Goal: Information Seeking & Learning: Check status

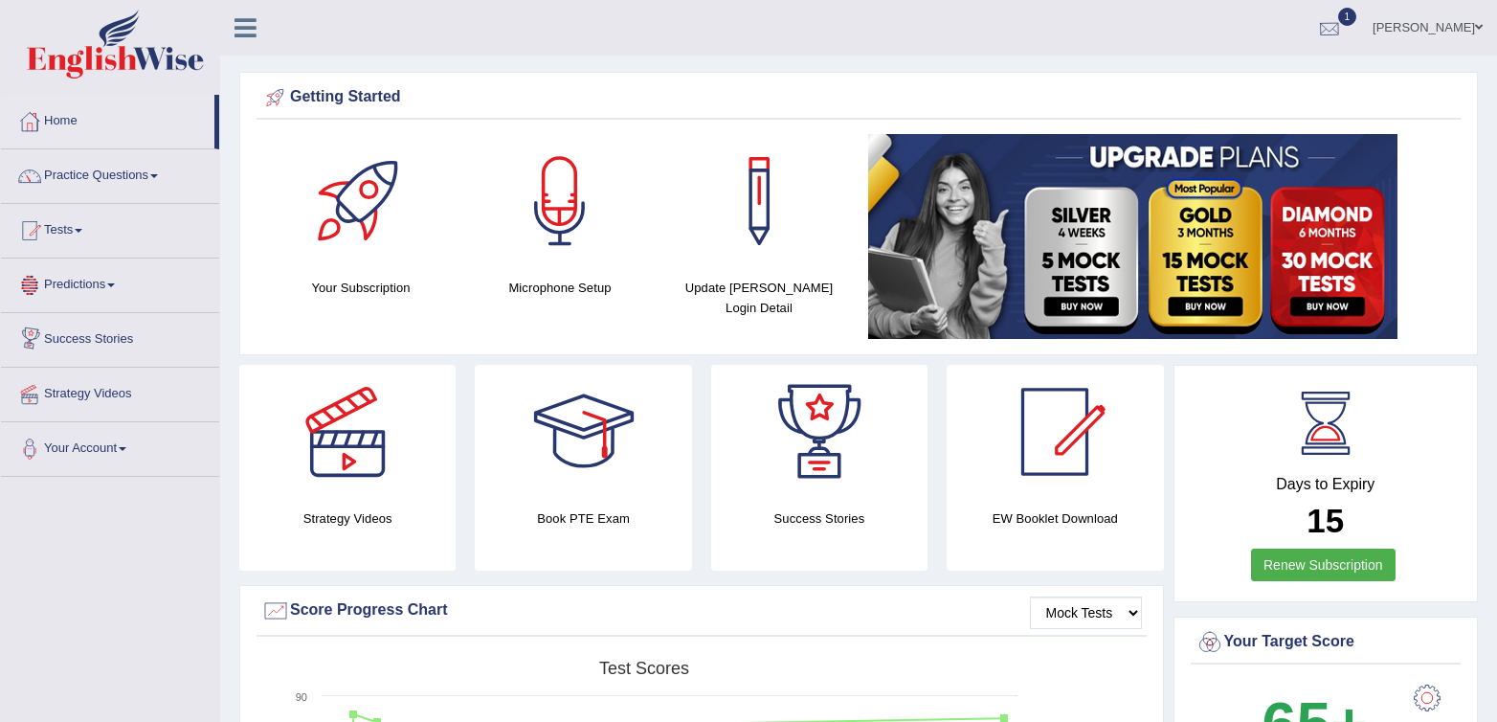
click at [1343, 21] on div at bounding box center [1329, 28] width 29 height 29
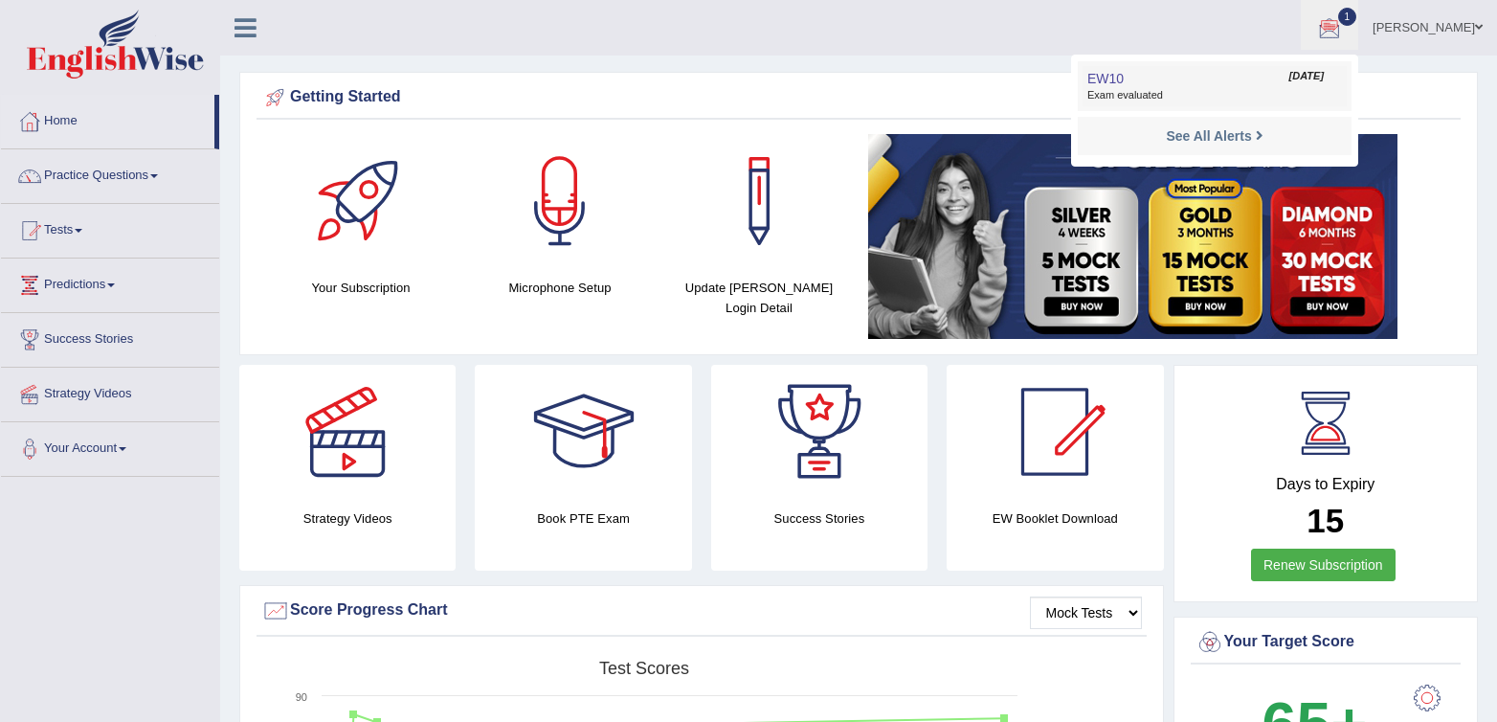
click at [1124, 84] on span "EW10" at bounding box center [1105, 78] width 36 height 15
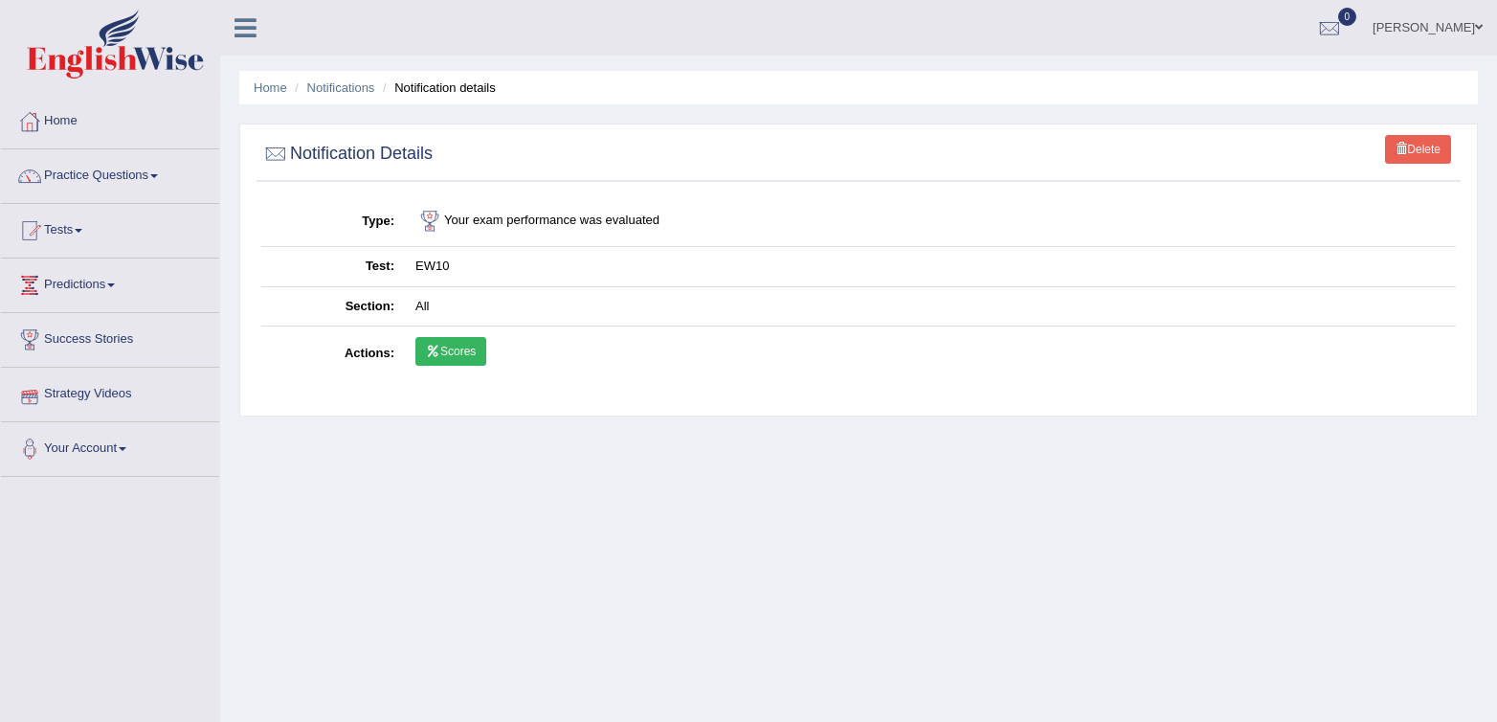
click at [467, 368] on td "Scores" at bounding box center [930, 354] width 1051 height 56
click at [463, 355] on link "Scores" at bounding box center [450, 351] width 71 height 29
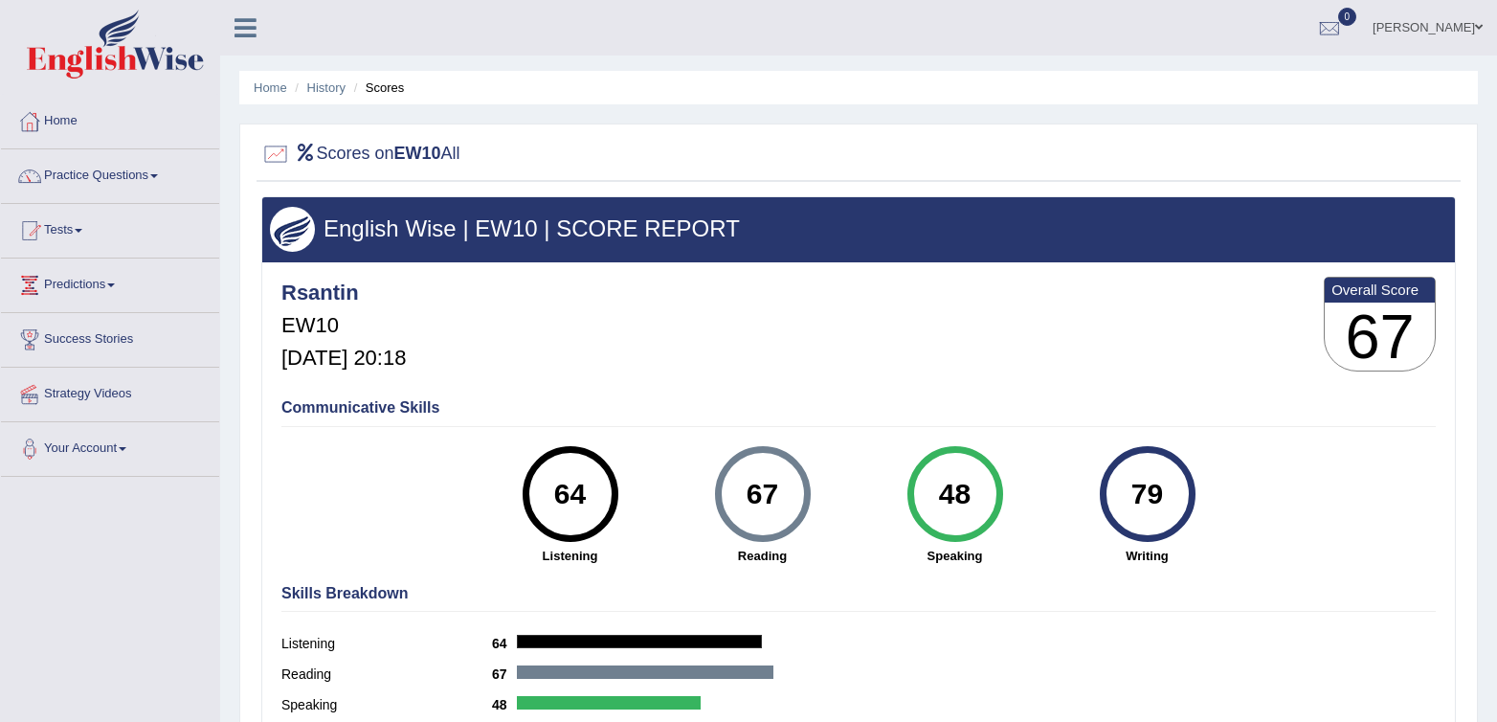
scroll to position [86, 0]
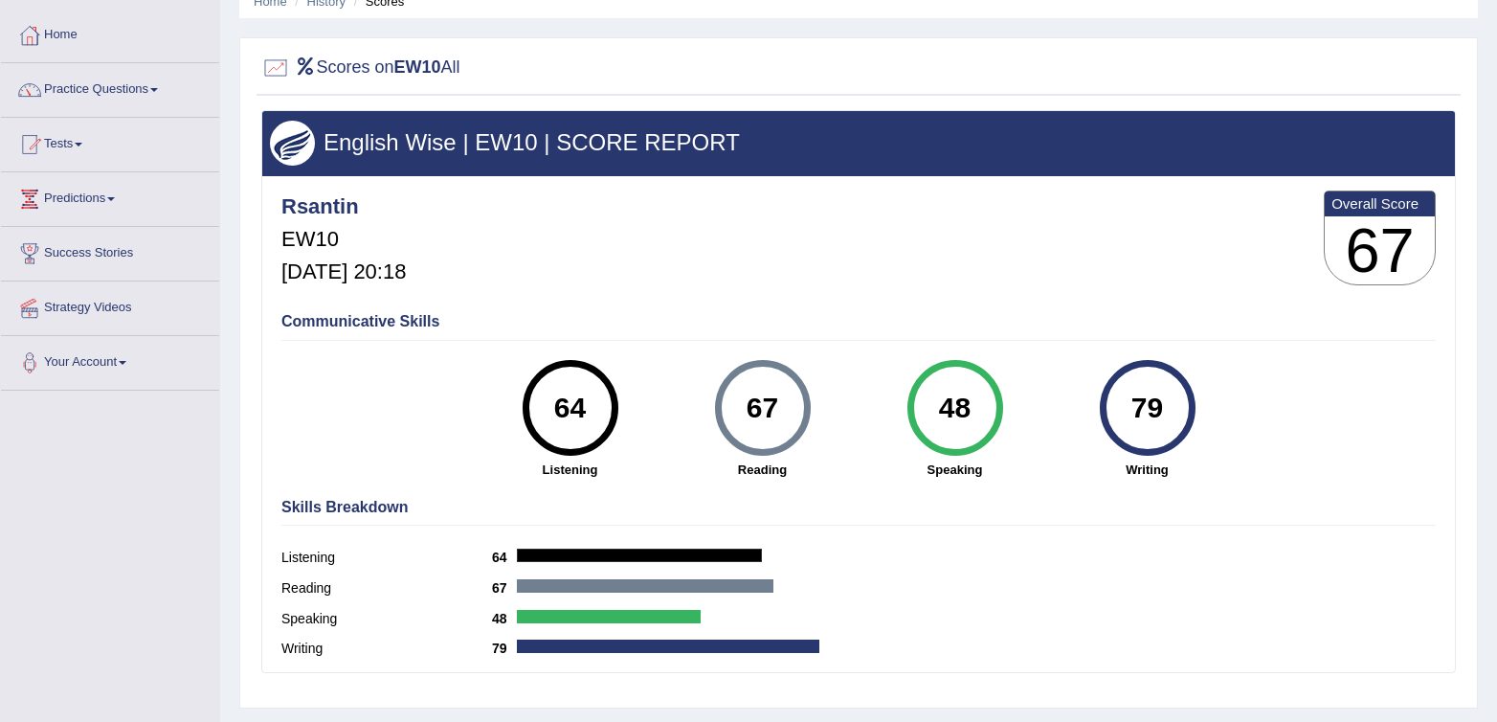
click at [835, 310] on div "Communicative Skills 64 Listening 67 Reading 48 Speaking 79 Writing" at bounding box center [859, 393] width 1164 height 181
click at [1251, 320] on h4 "Communicative Skills" at bounding box center [858, 321] width 1154 height 17
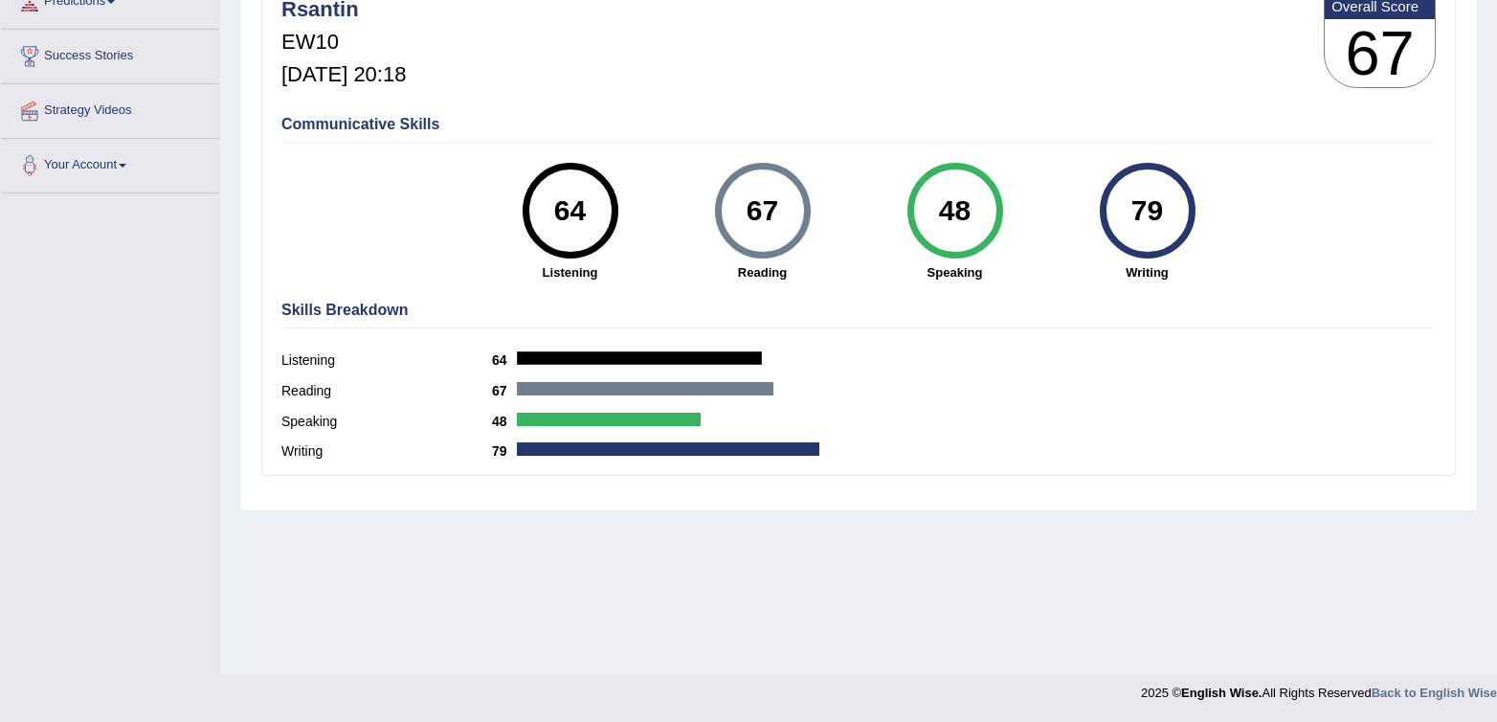
scroll to position [0, 0]
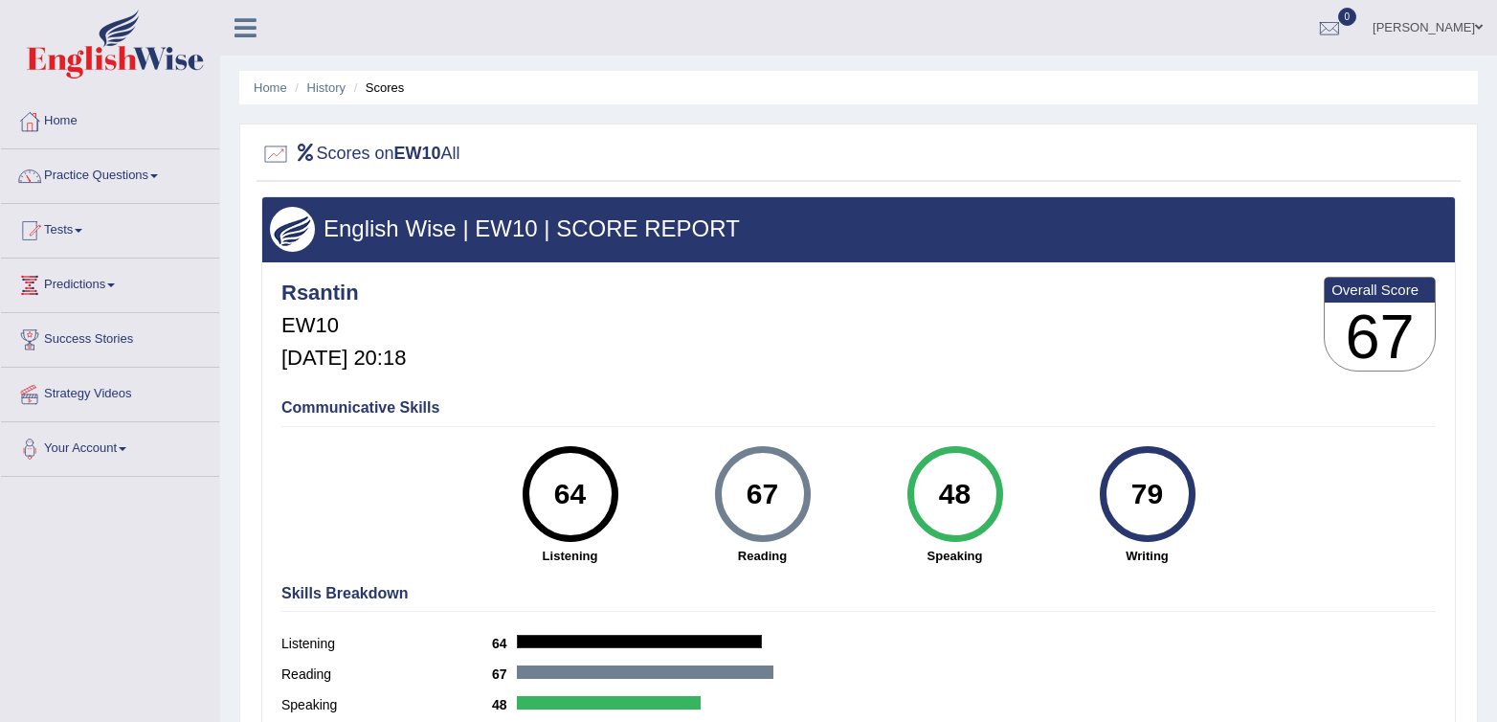
click at [1106, 169] on div at bounding box center [858, 154] width 1194 height 39
click at [126, 179] on link "Practice Questions" at bounding box center [110, 173] width 218 height 48
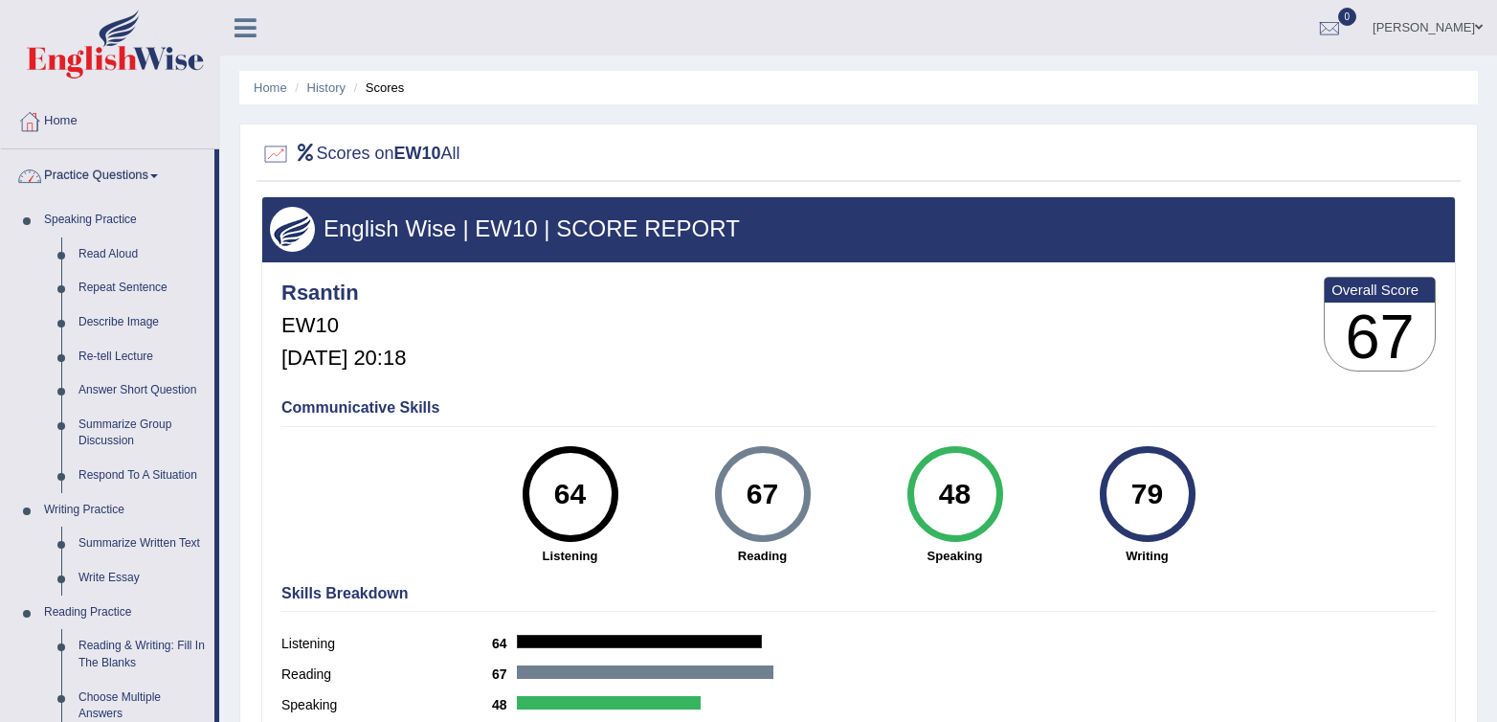
click at [100, 180] on link "Practice Questions" at bounding box center [107, 173] width 213 height 48
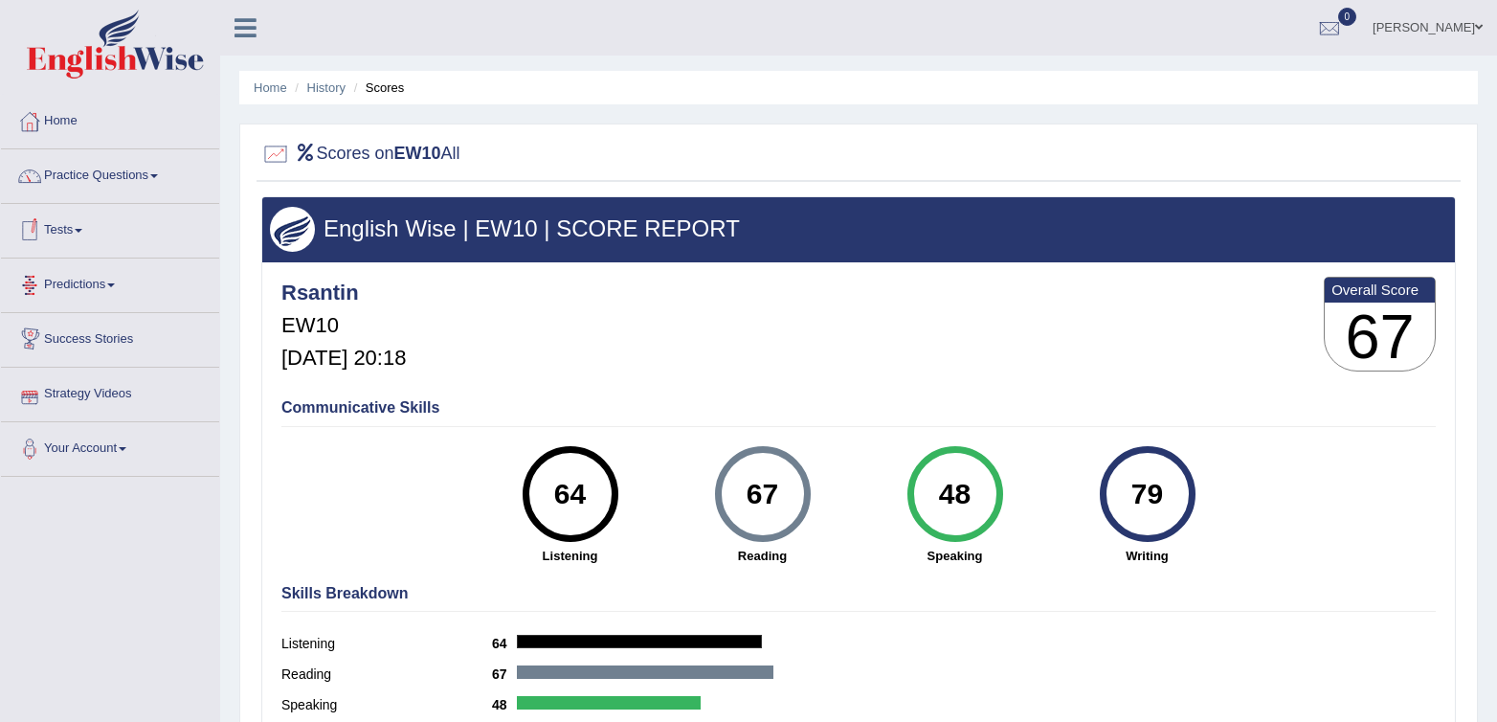
scroll to position [3, 0]
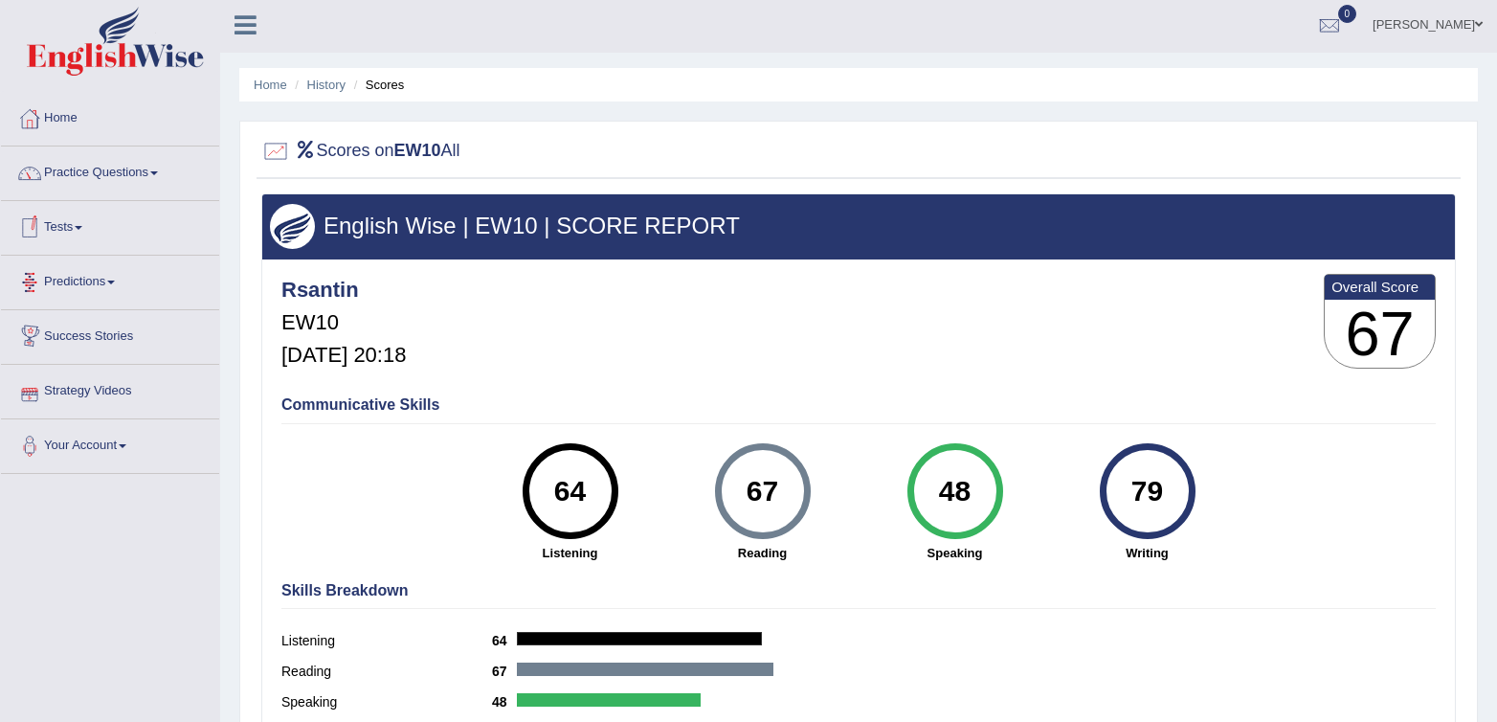
click at [48, 236] on link "Tests" at bounding box center [110, 225] width 218 height 48
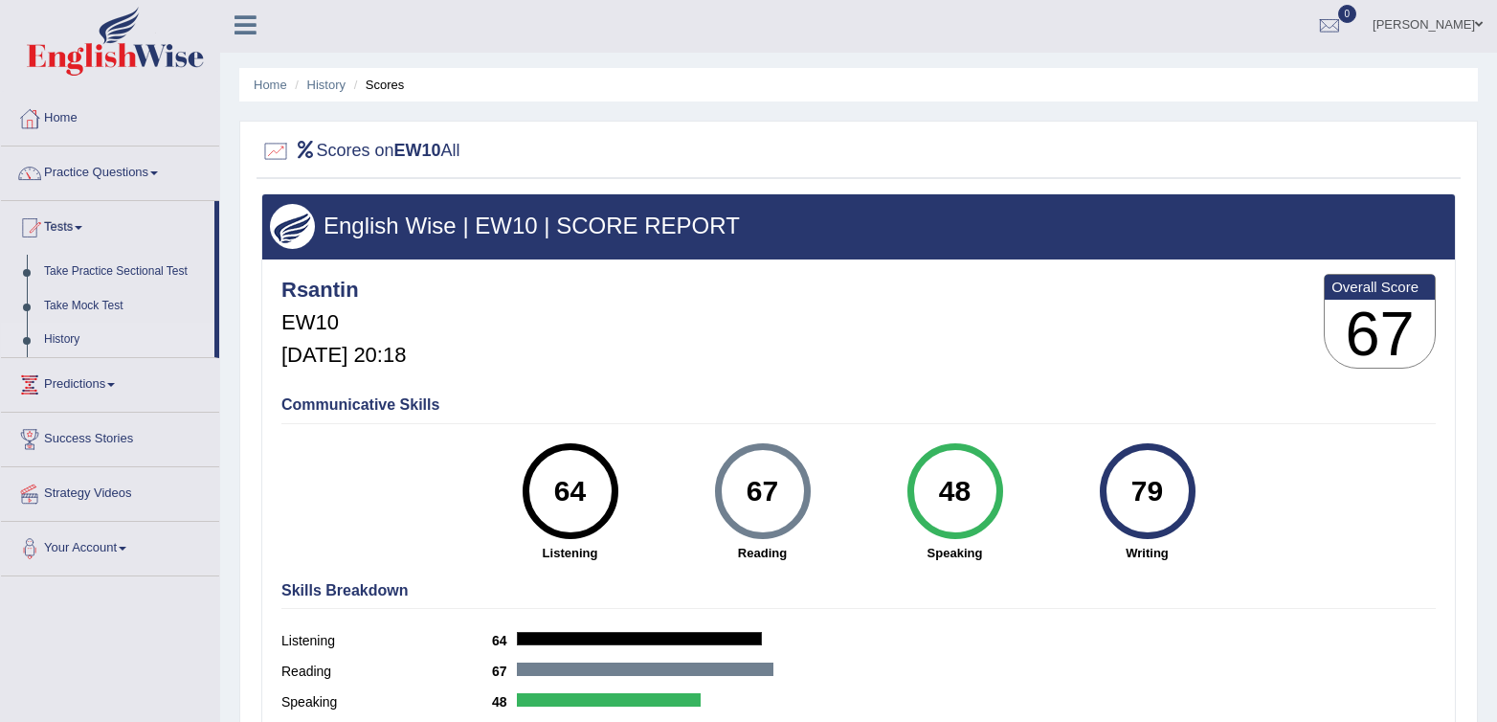
click at [51, 334] on link "History" at bounding box center [124, 340] width 179 height 34
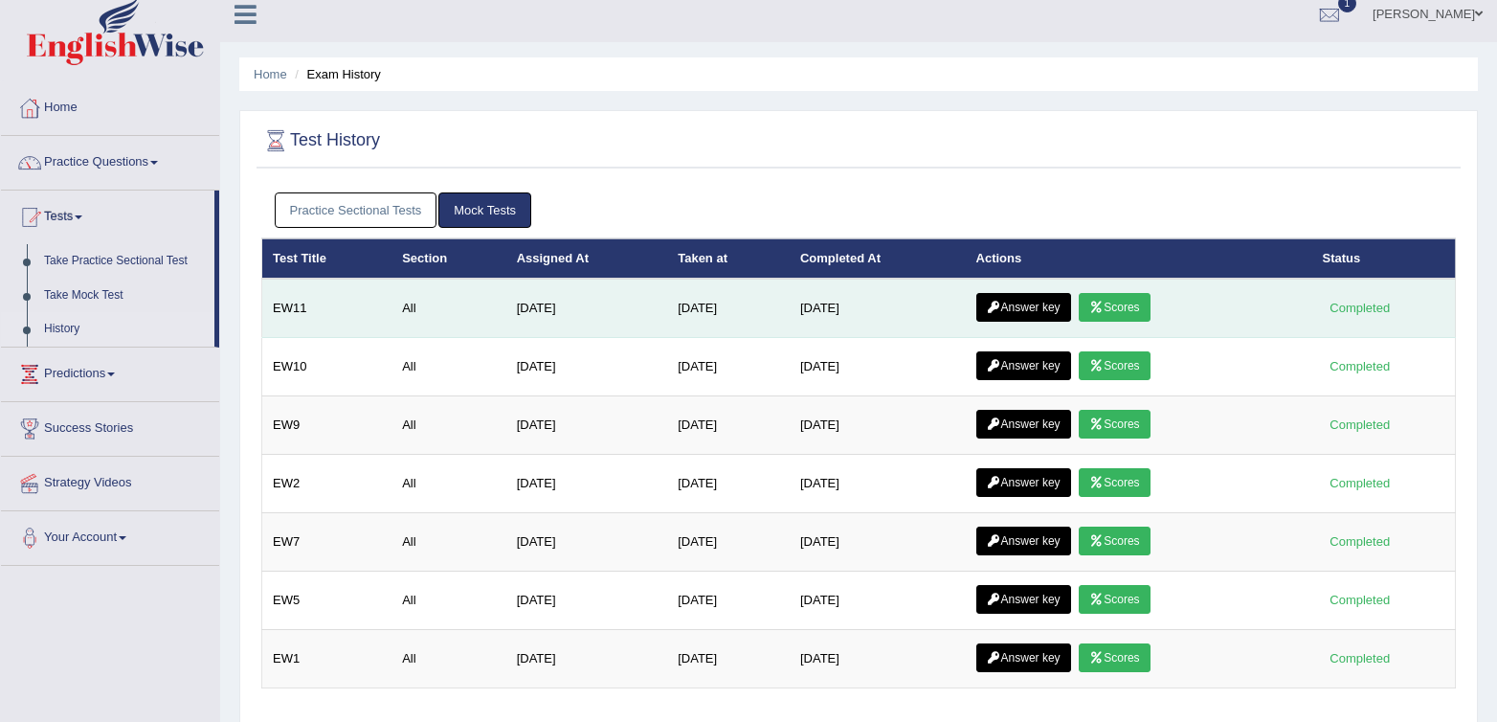
click at [1132, 305] on link "Scores" at bounding box center [1114, 307] width 71 height 29
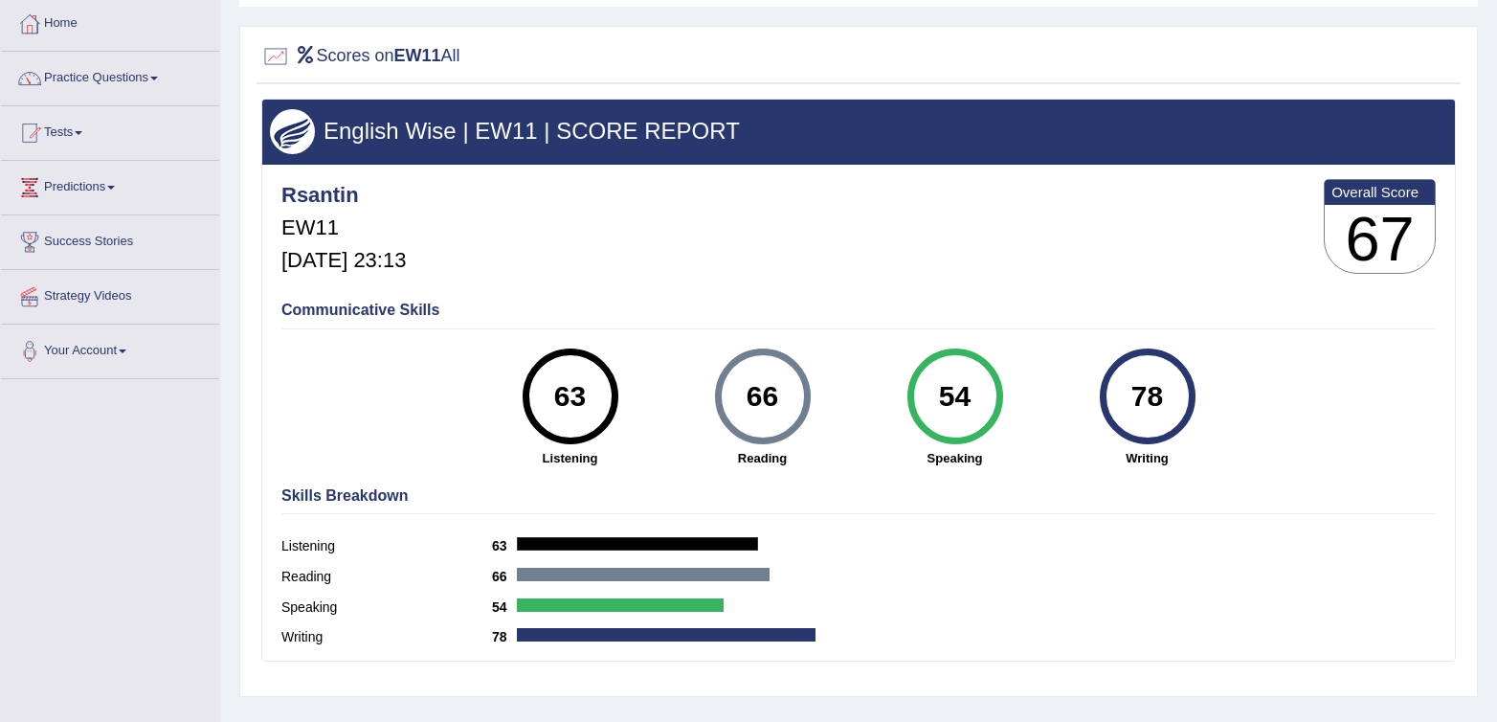
scroll to position [136, 0]
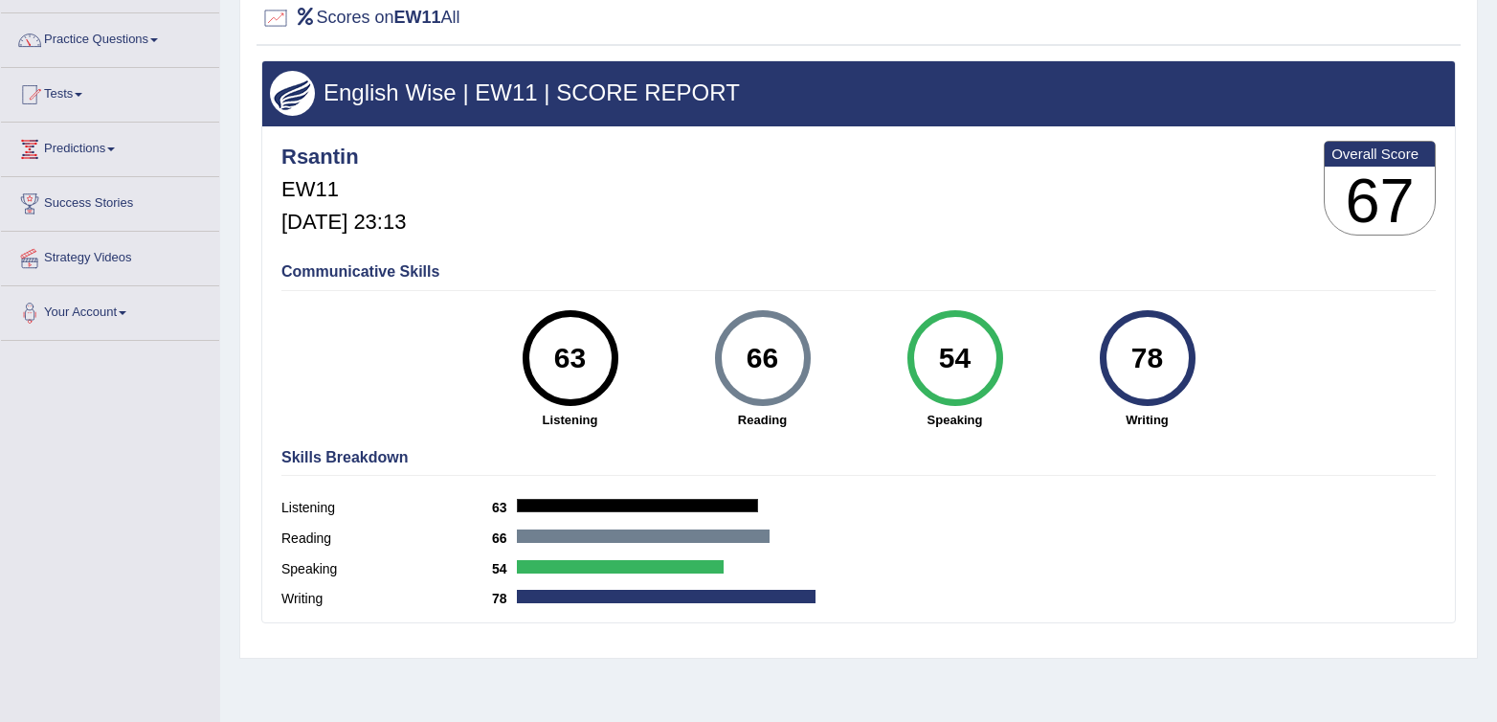
click at [926, 274] on h4 "Communicative Skills" at bounding box center [858, 271] width 1154 height 17
click at [56, 97] on link "Tests" at bounding box center [110, 92] width 218 height 48
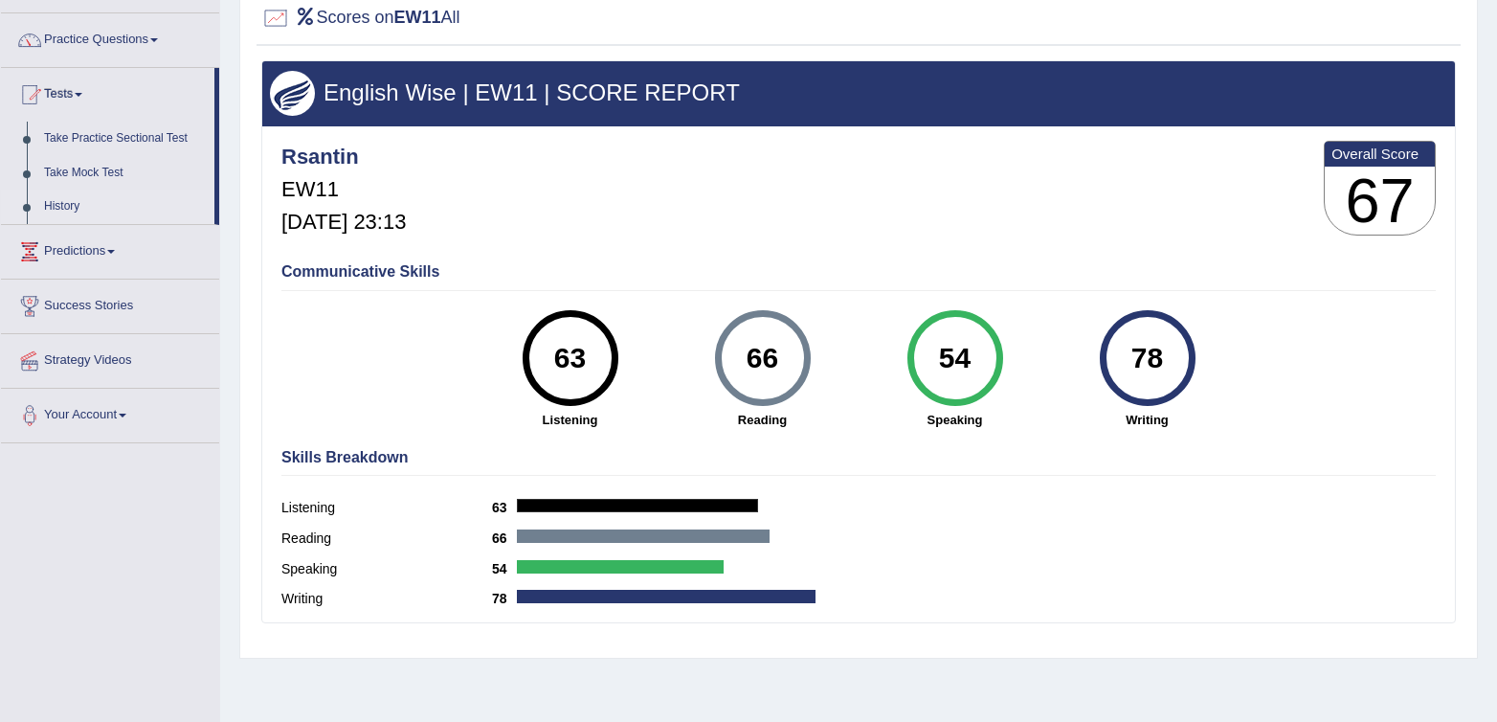
click at [86, 200] on link "History" at bounding box center [124, 207] width 179 height 34
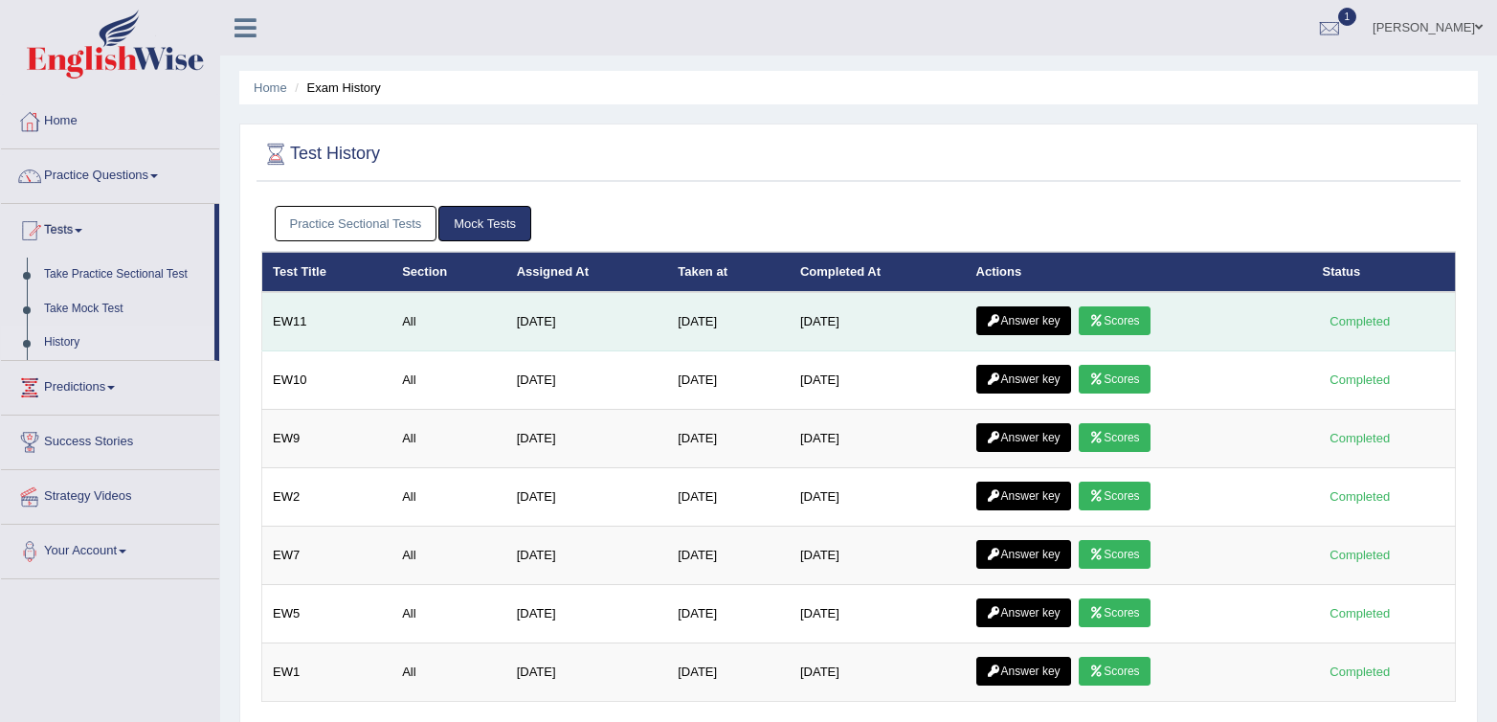
click at [1001, 319] on icon at bounding box center [994, 320] width 14 height 11
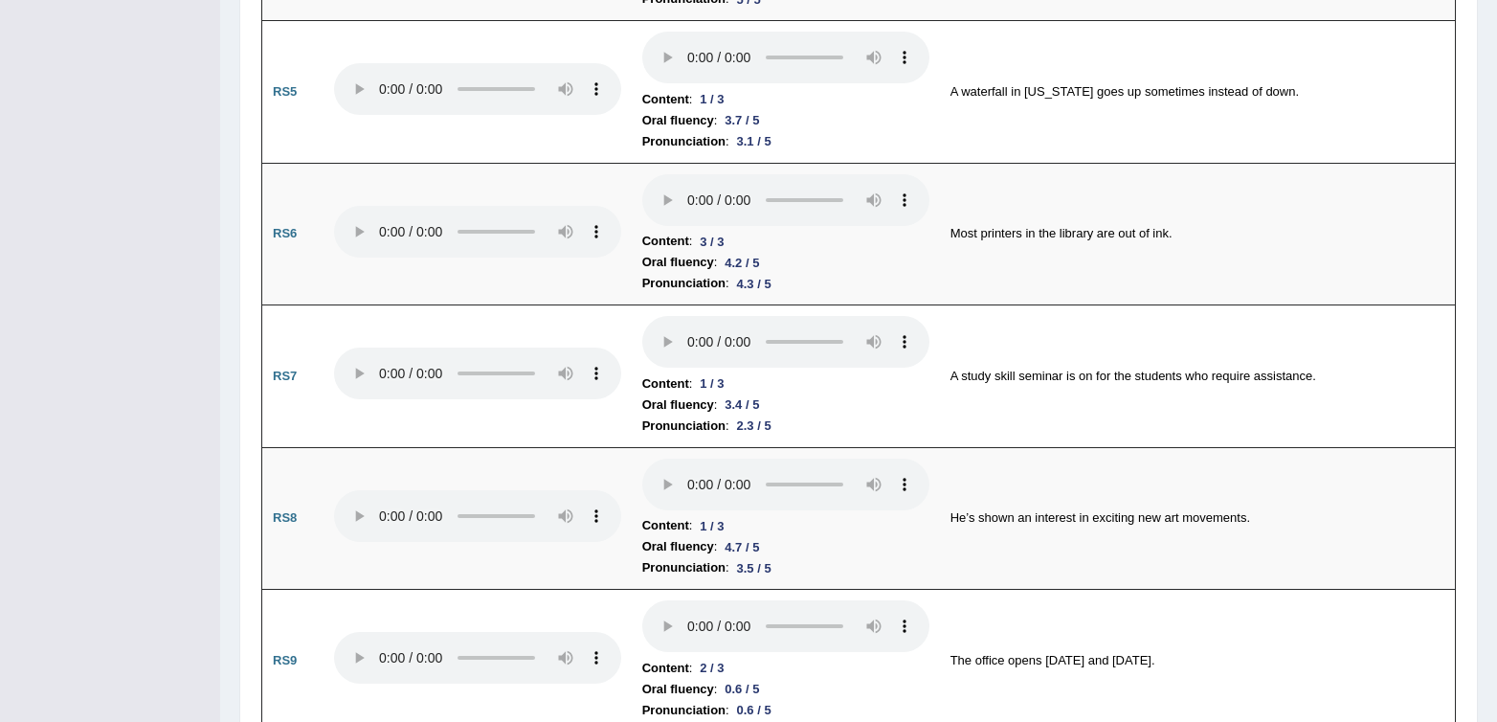
scroll to position [1821, 0]
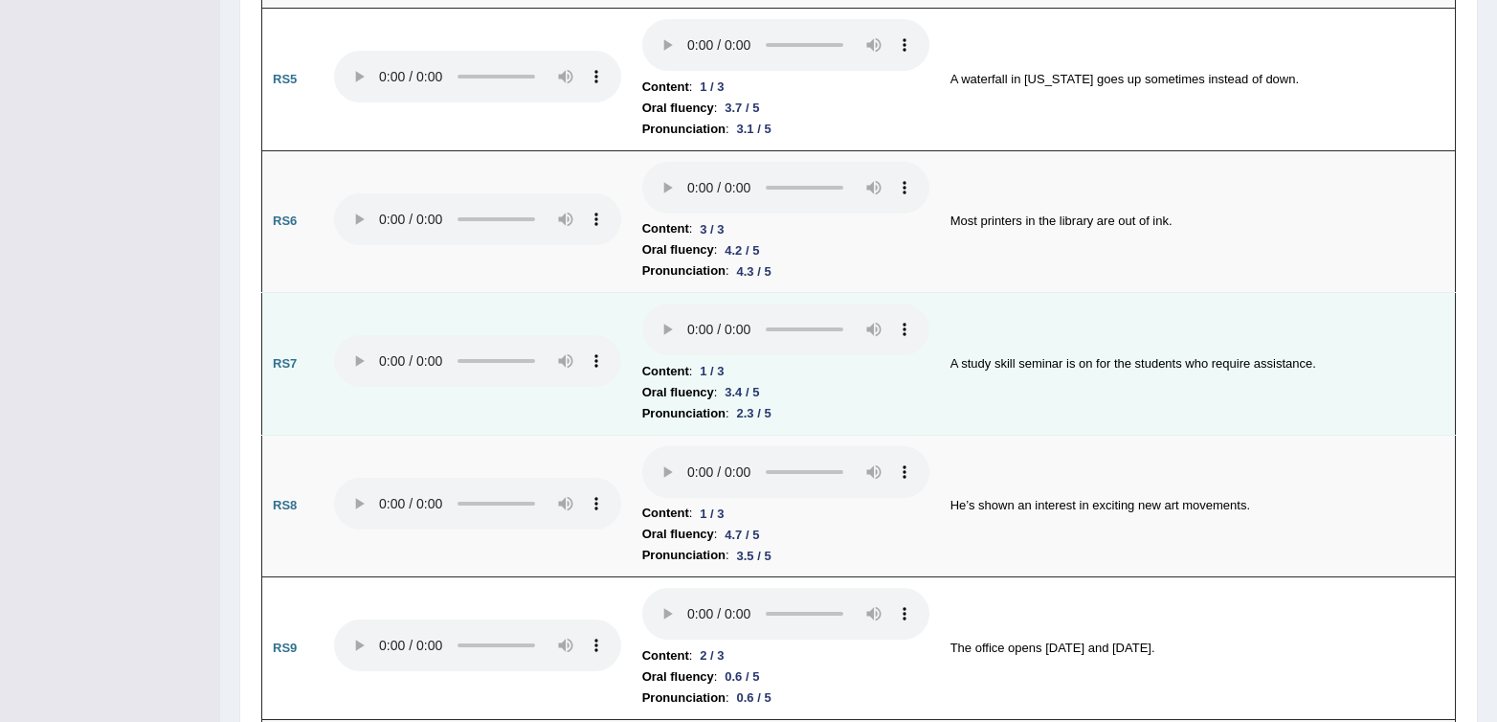
click at [1032, 303] on td "A study skill seminar is on for the students who require assistance." at bounding box center [1198, 364] width 516 height 143
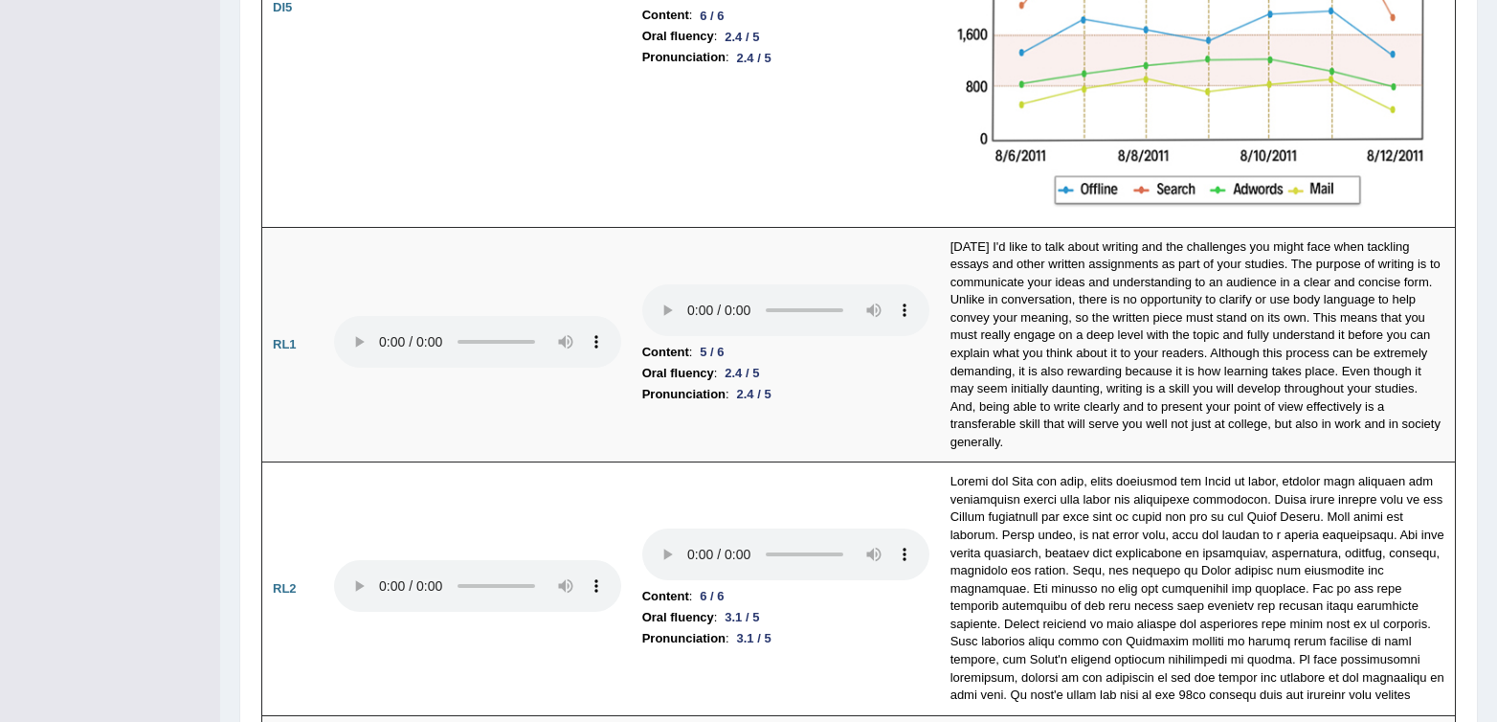
scroll to position [4612, 0]
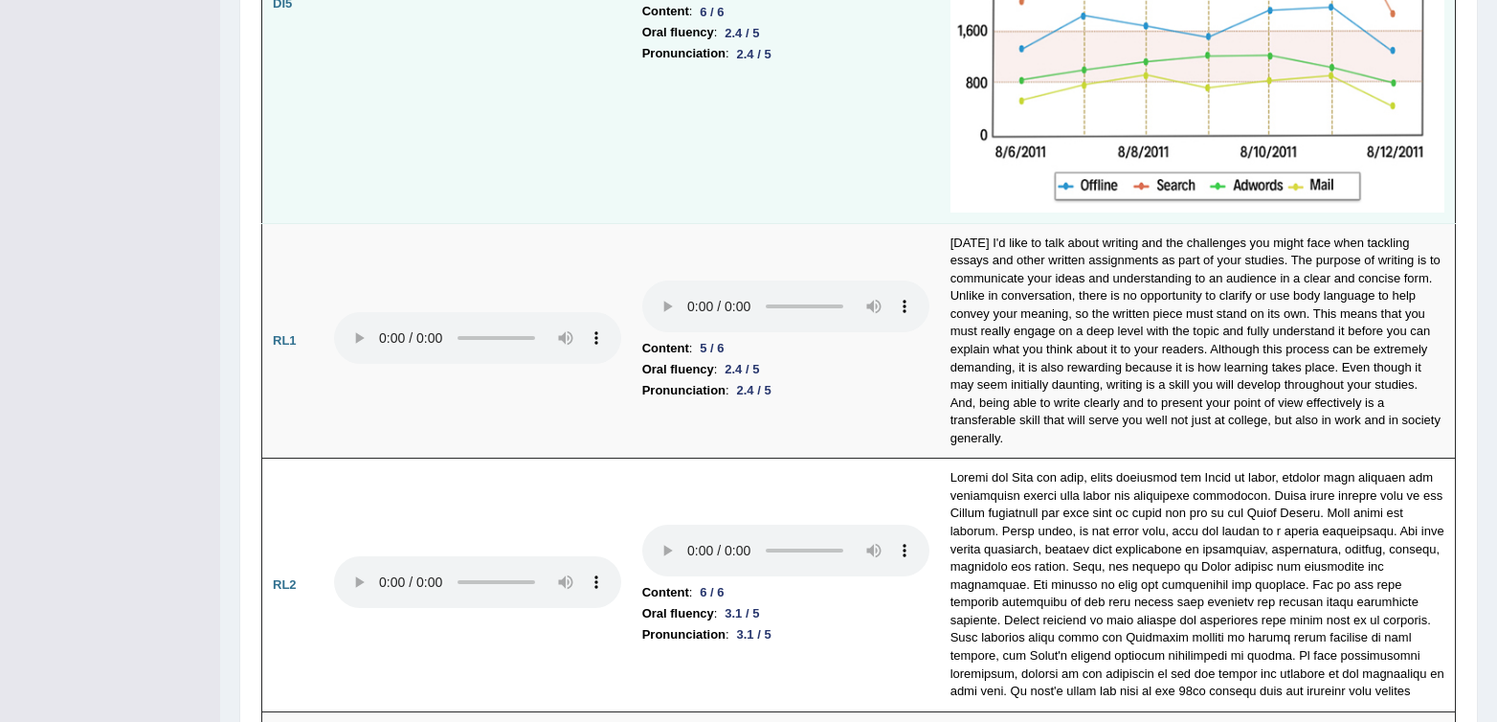
click at [541, 190] on td at bounding box center [477, 4] width 308 height 437
click at [542, 190] on td at bounding box center [477, 4] width 308 height 437
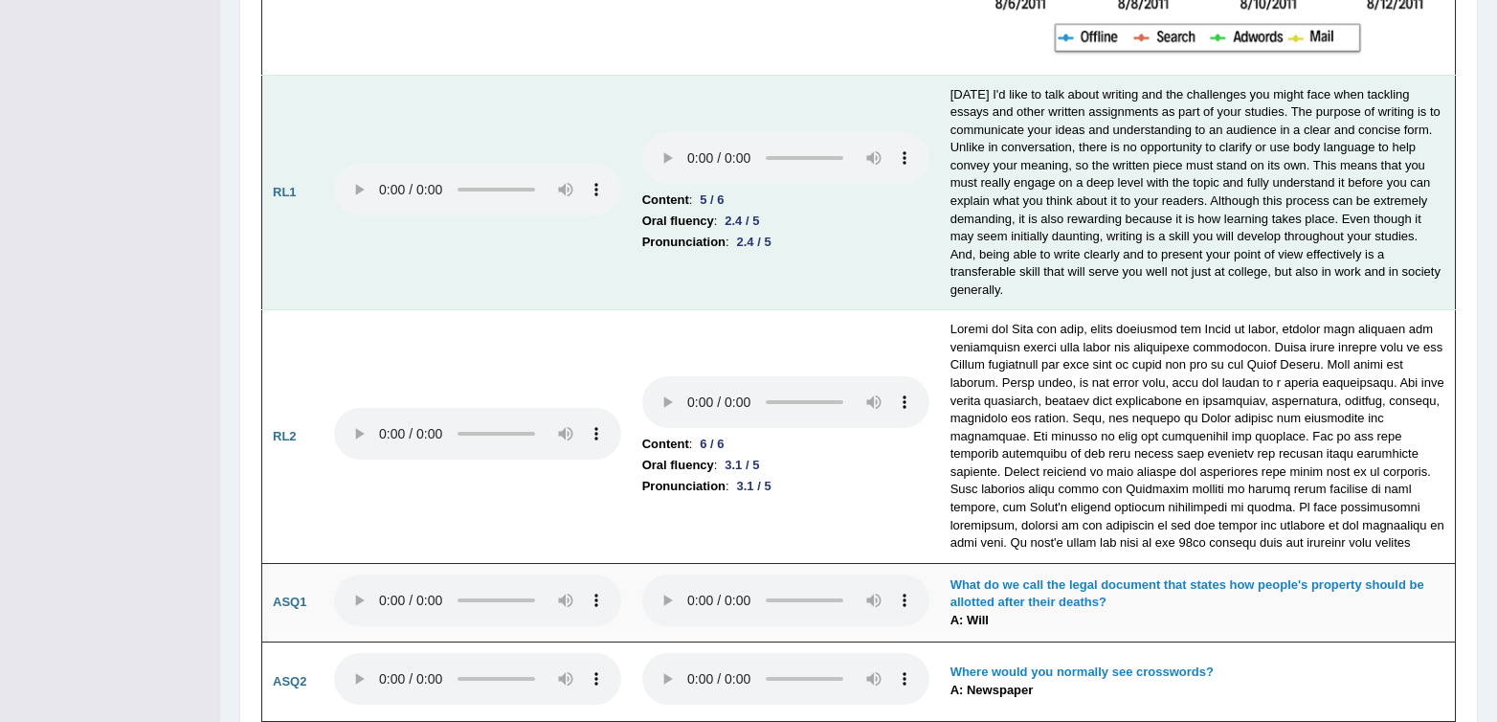
scroll to position [4763, 0]
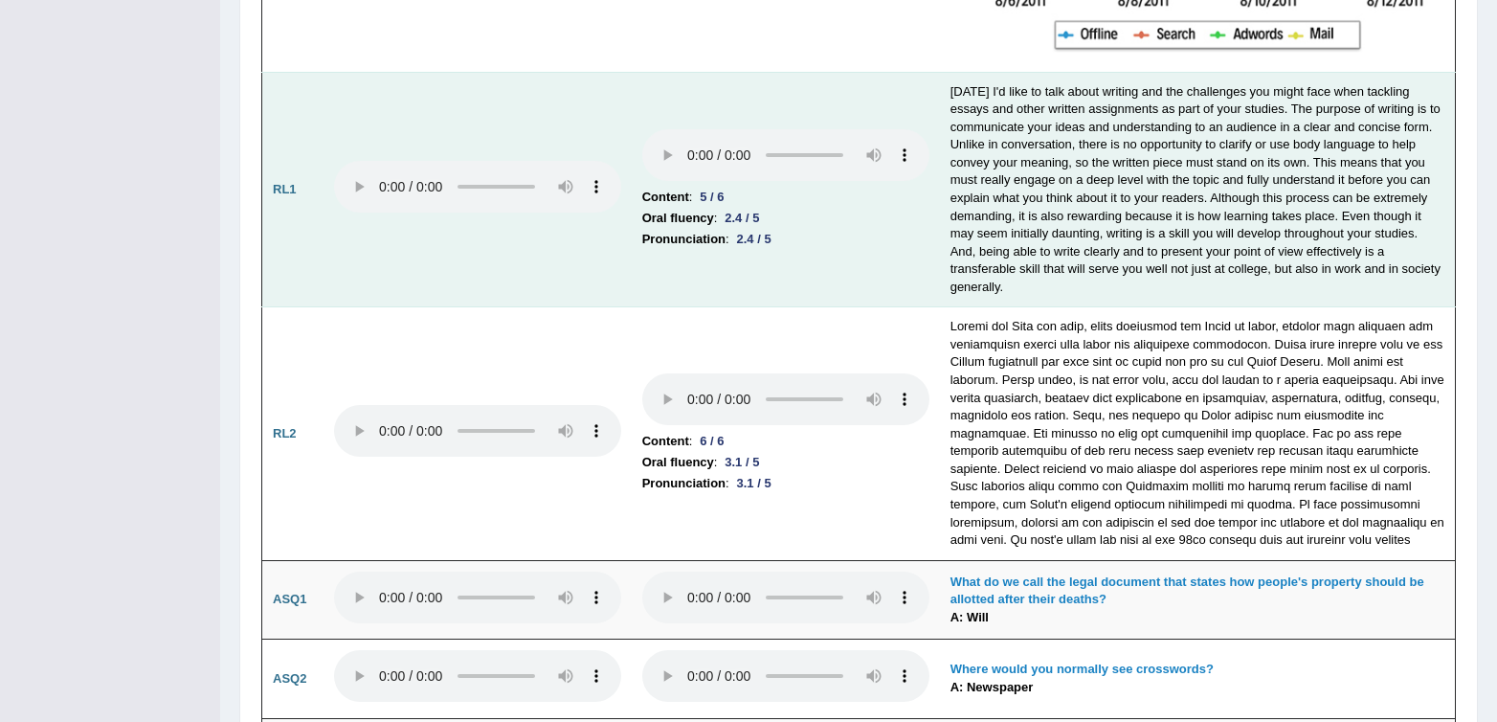
click at [694, 256] on td "Content : 5 / 6 Oral fluency : 2.4 / 5 Pronunciation : 2.4 / 5" at bounding box center [786, 189] width 308 height 235
click at [821, 268] on td "Content : 5 / 6 Oral fluency : 2.4 / 5 Pronunciation : 2.4 / 5" at bounding box center [786, 189] width 308 height 235
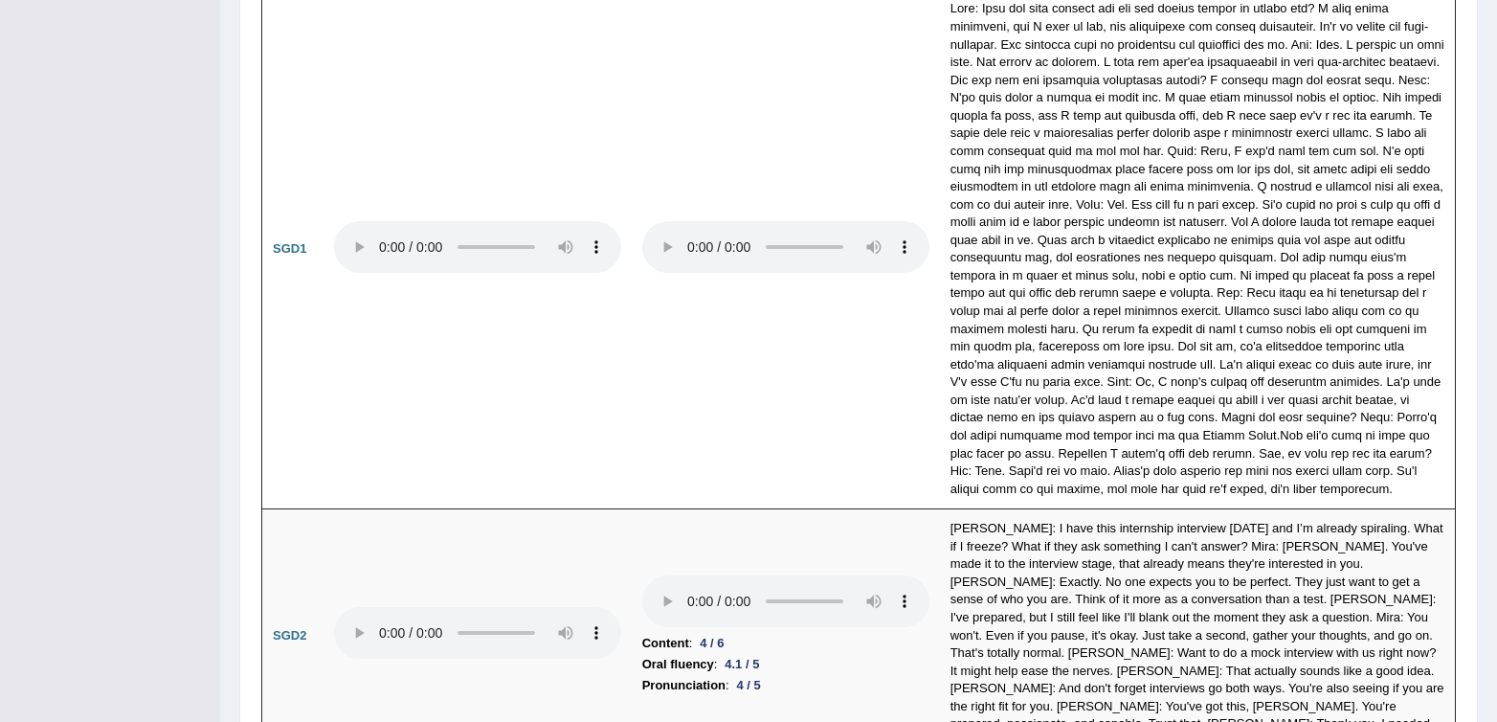
scroll to position [5769, 0]
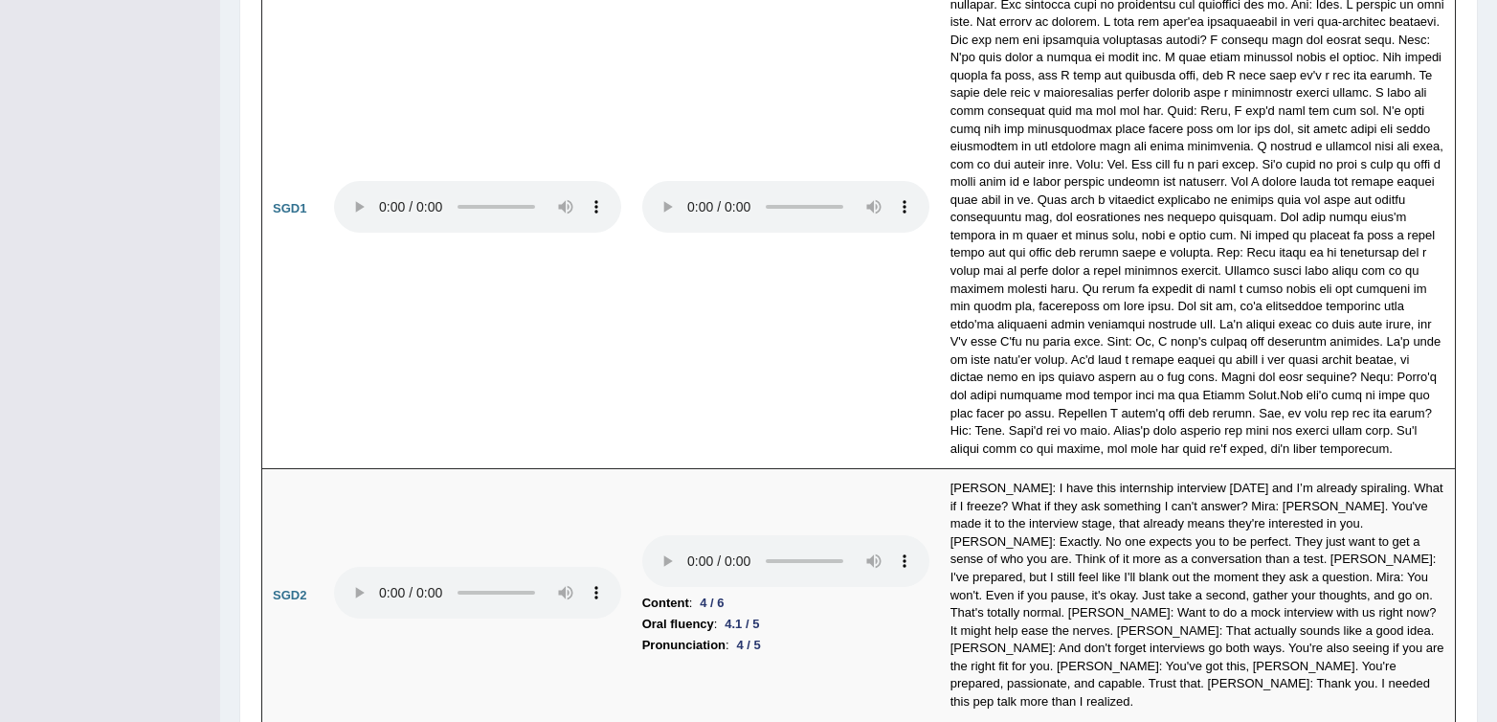
click at [821, 268] on td at bounding box center [786, 209] width 308 height 520
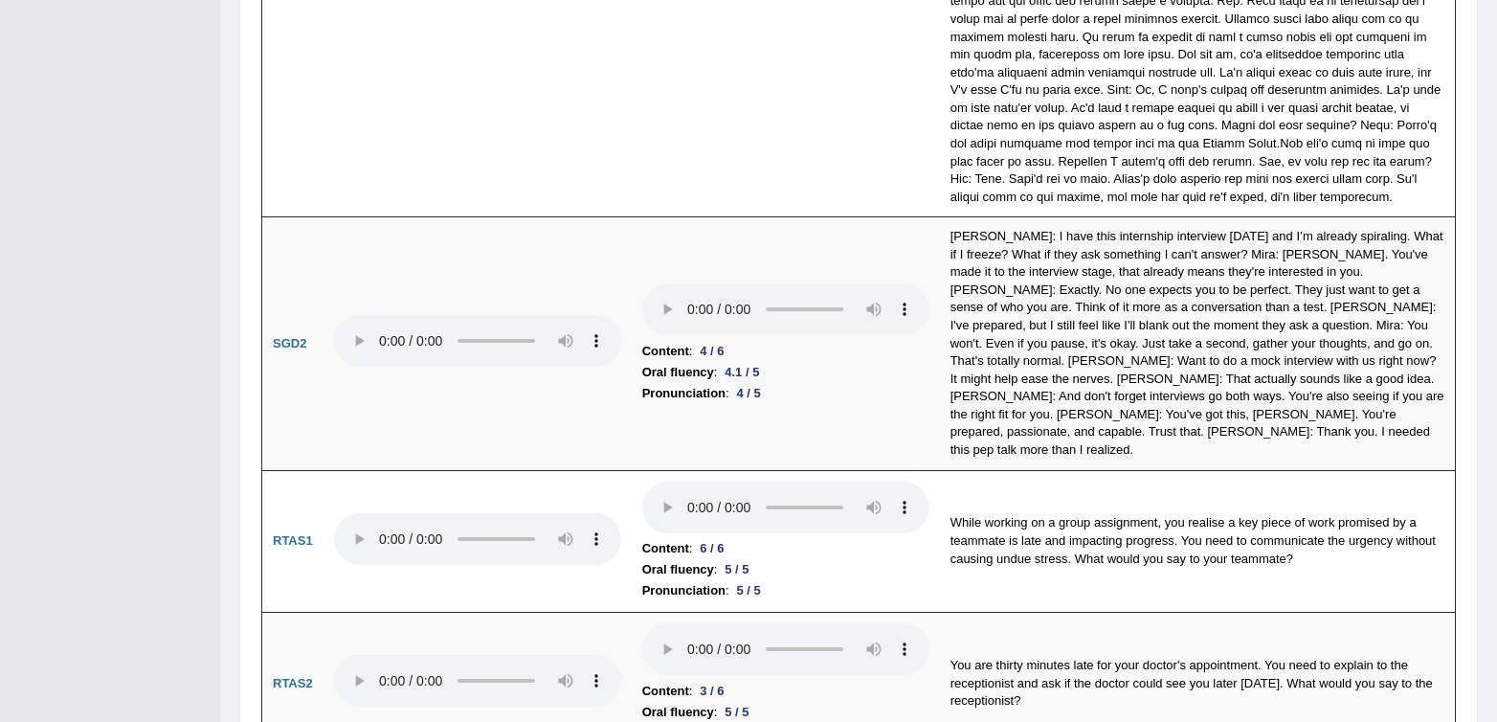
scroll to position [6117, 0]
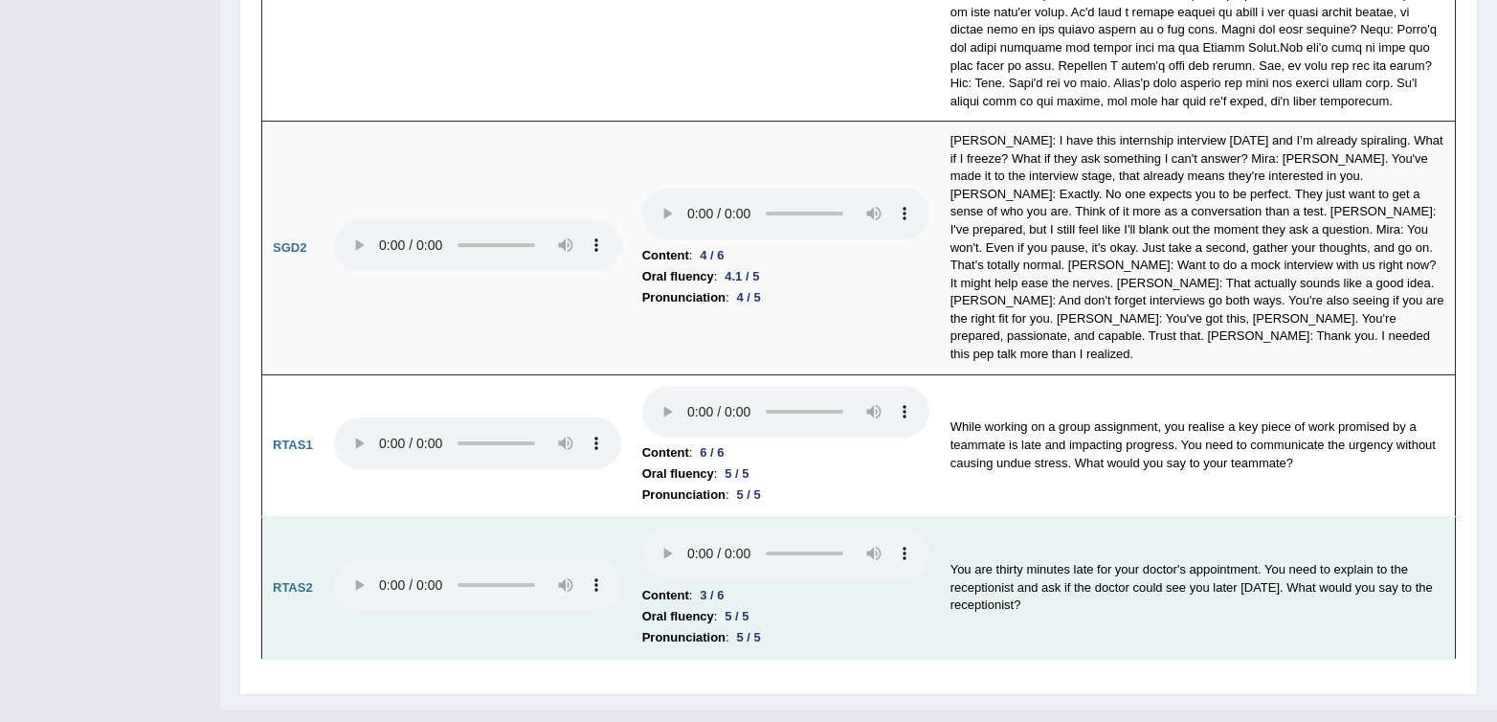
click at [1011, 523] on td "You are thirty minutes late for your doctor's appointment. You need to explain …" at bounding box center [1198, 588] width 516 height 143
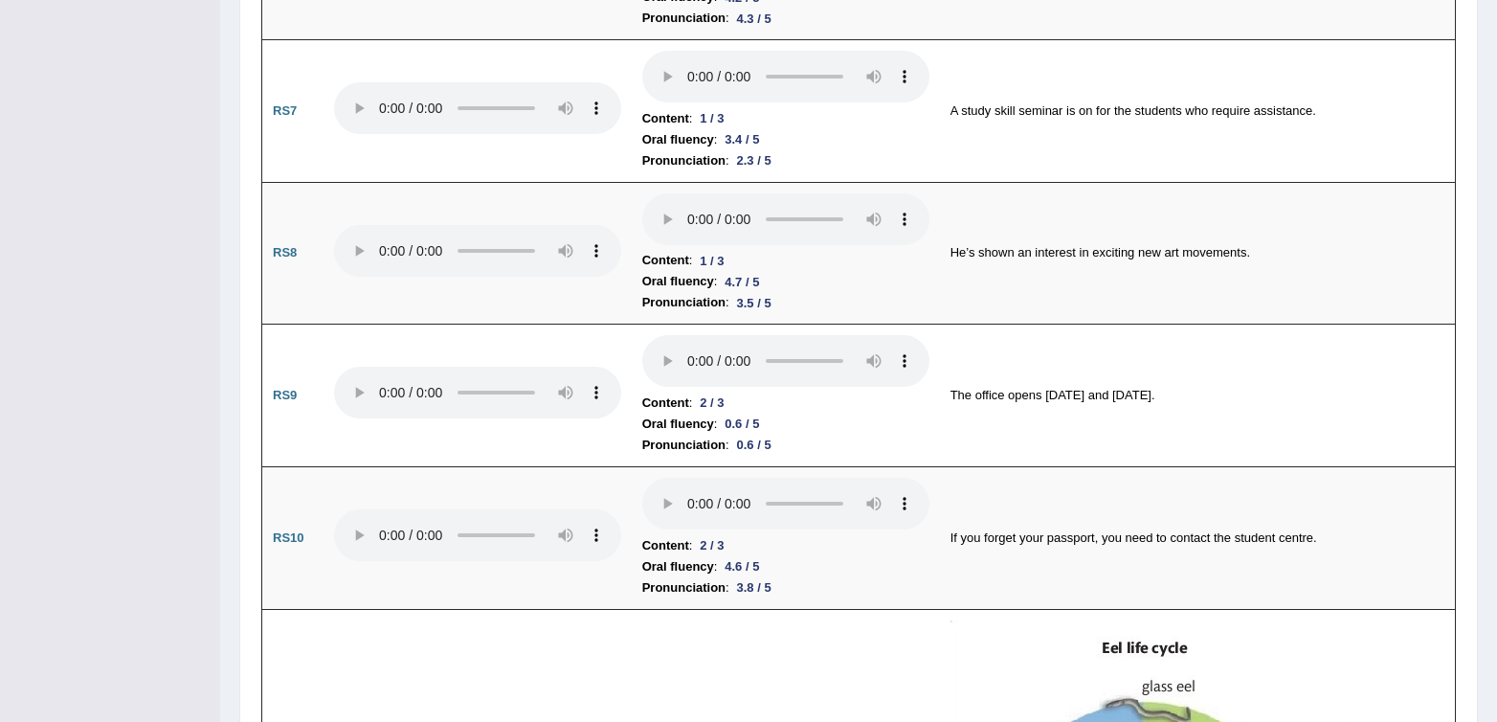
scroll to position [0, 0]
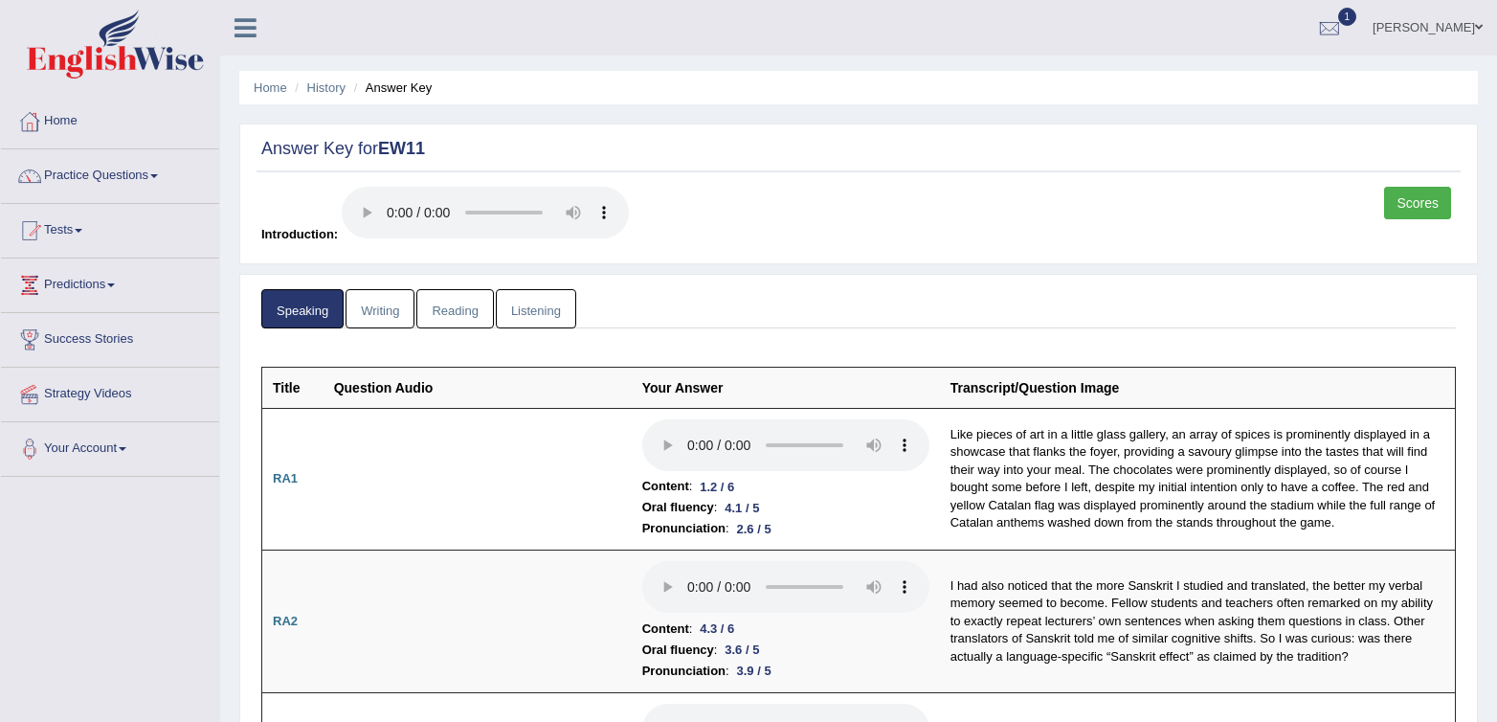
click at [446, 315] on link "Reading" at bounding box center [454, 308] width 77 height 39
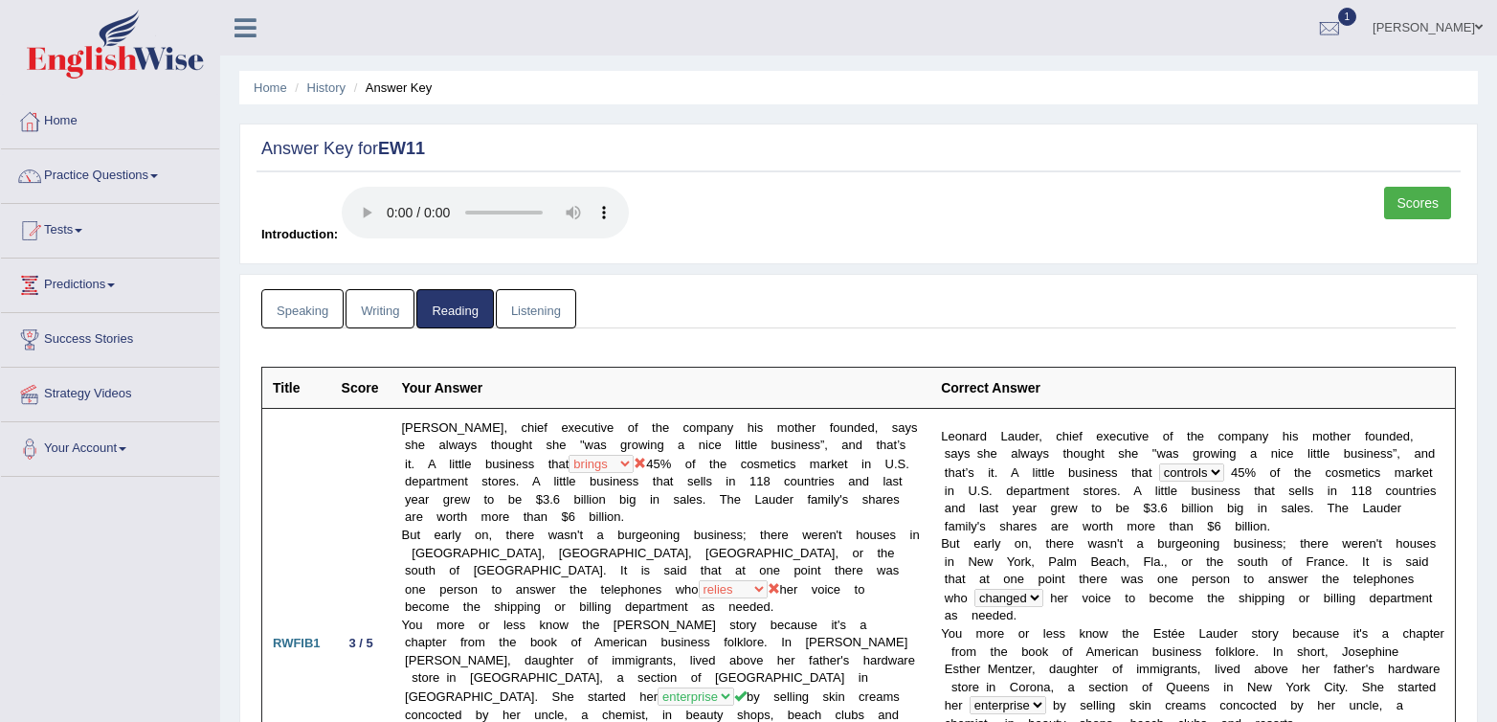
click at [848, 193] on div "Scores Introduction:" at bounding box center [859, 220] width 1204 height 67
